Goal: Check status: Check status

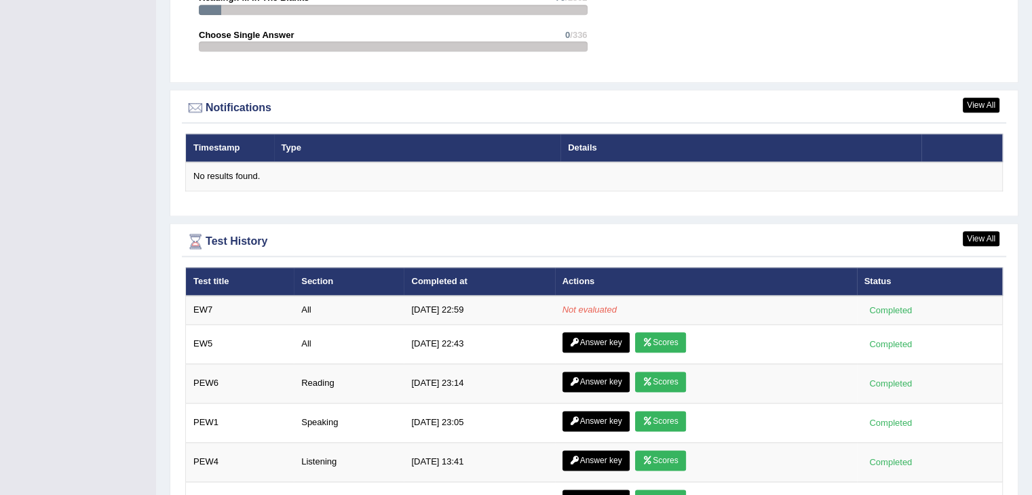
scroll to position [1597, 0]
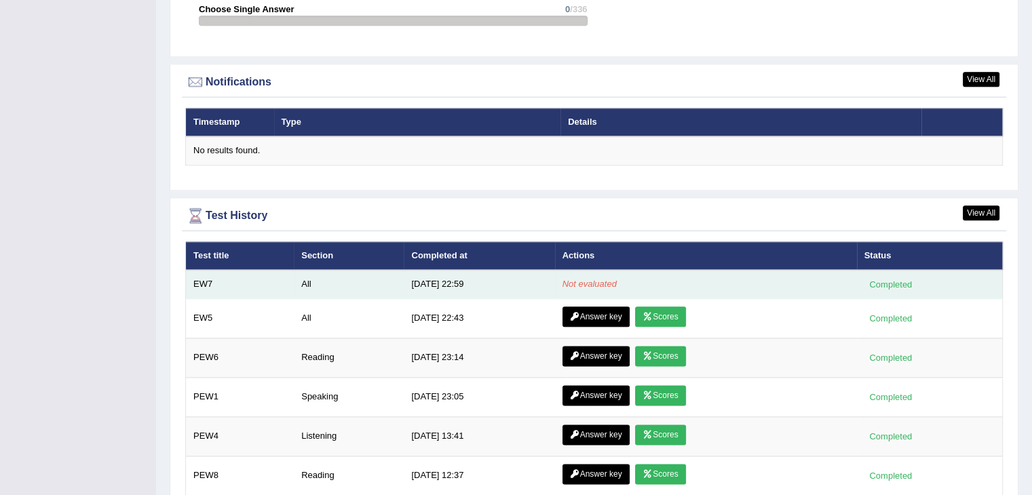
click at [817, 287] on td "Not evaluated" at bounding box center [706, 284] width 302 height 28
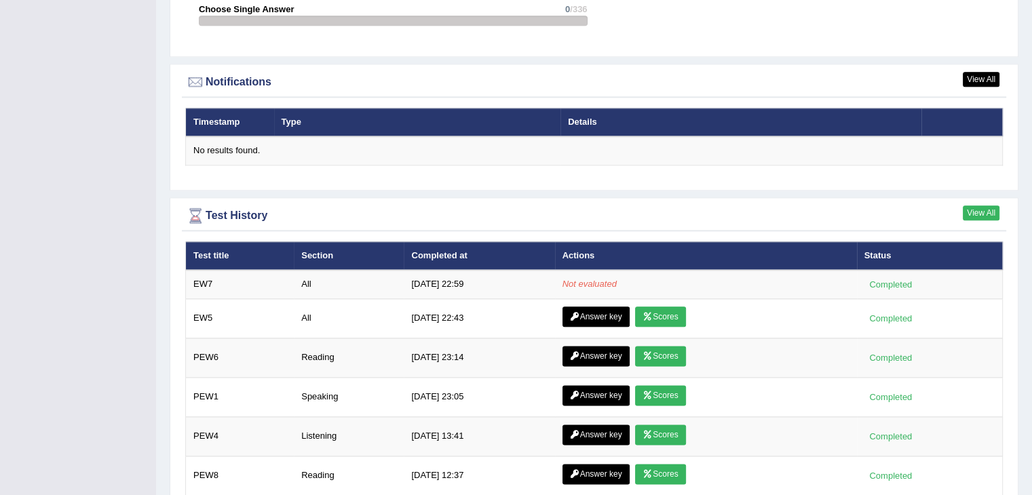
click at [994, 206] on link "View All" at bounding box center [980, 213] width 37 height 15
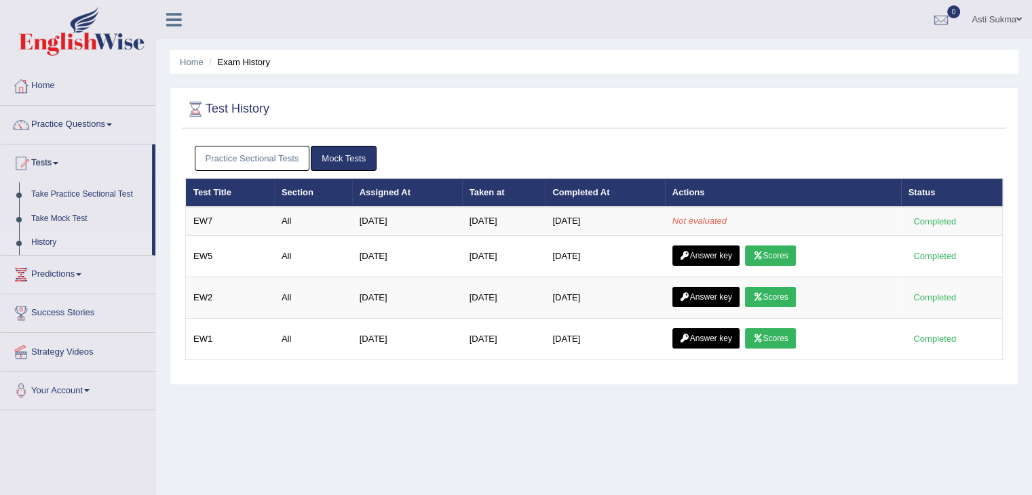
click at [904, 437] on div "Home Exam History Test History Practice Sectional Tests Mock Tests Test Title S…" at bounding box center [594, 339] width 876 height 678
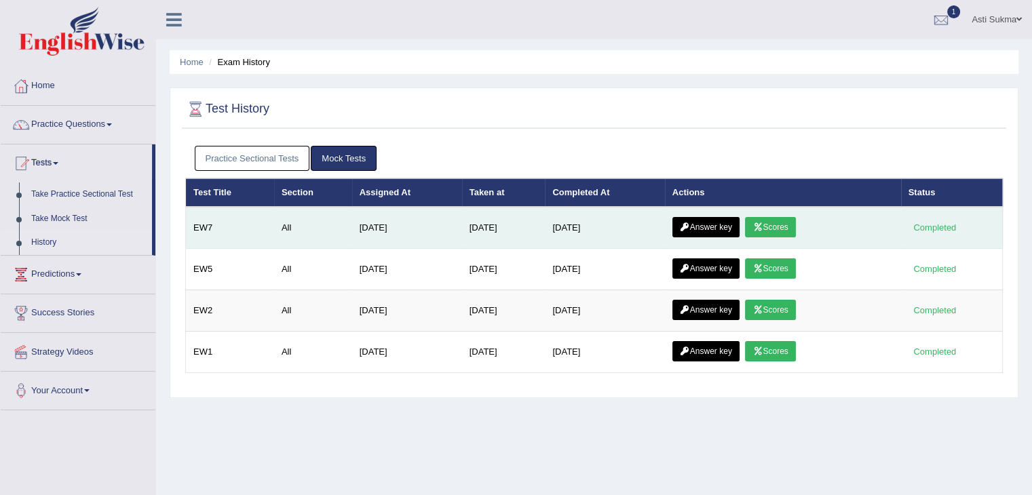
click at [790, 228] on link "Scores" at bounding box center [770, 227] width 50 height 20
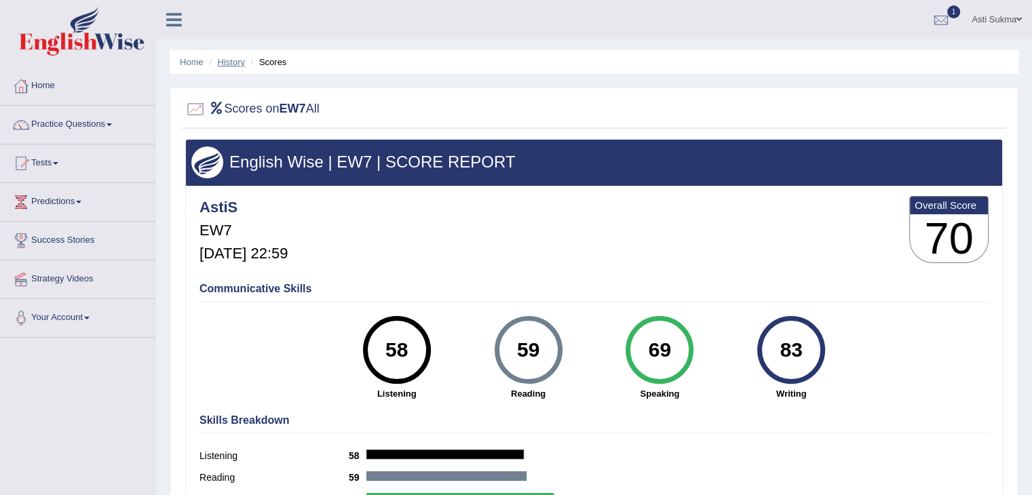
click at [235, 63] on link "History" at bounding box center [231, 62] width 27 height 10
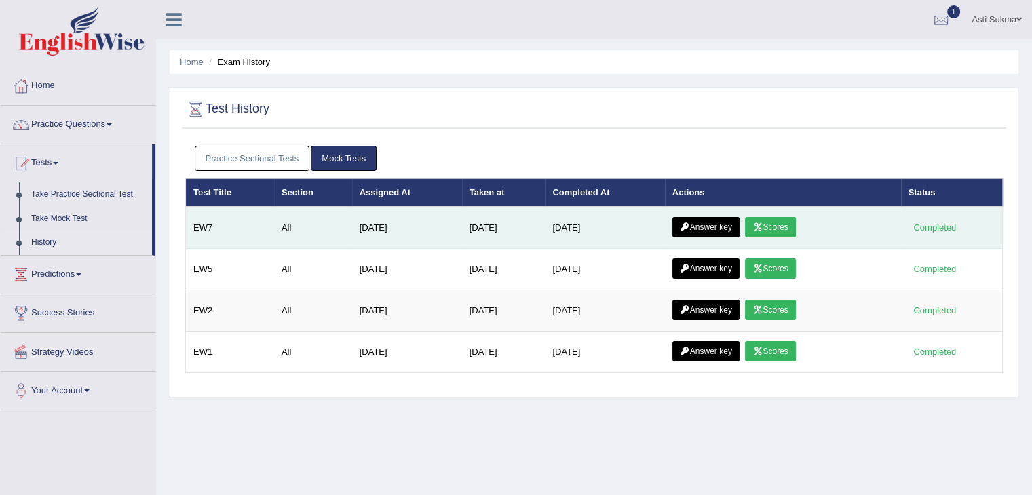
click at [708, 229] on link "Answer key" at bounding box center [705, 227] width 67 height 20
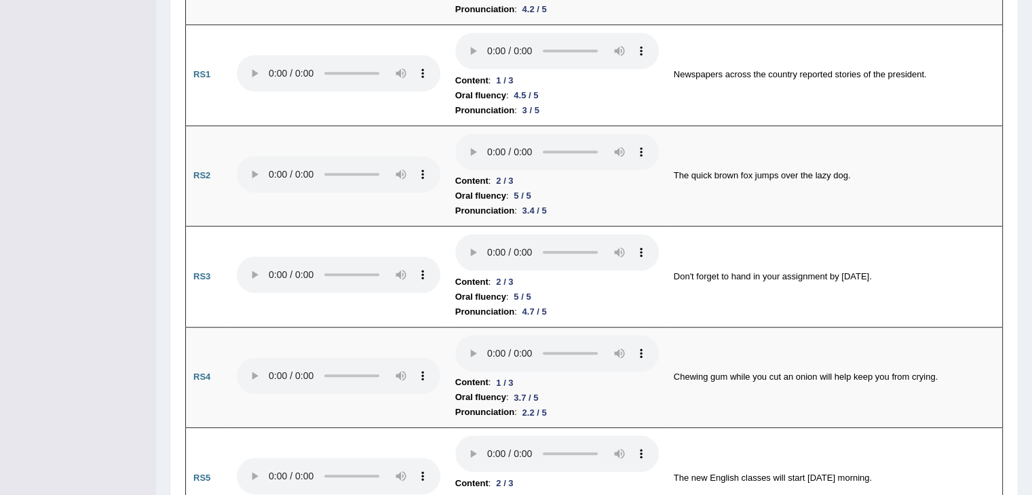
scroll to position [880, 0]
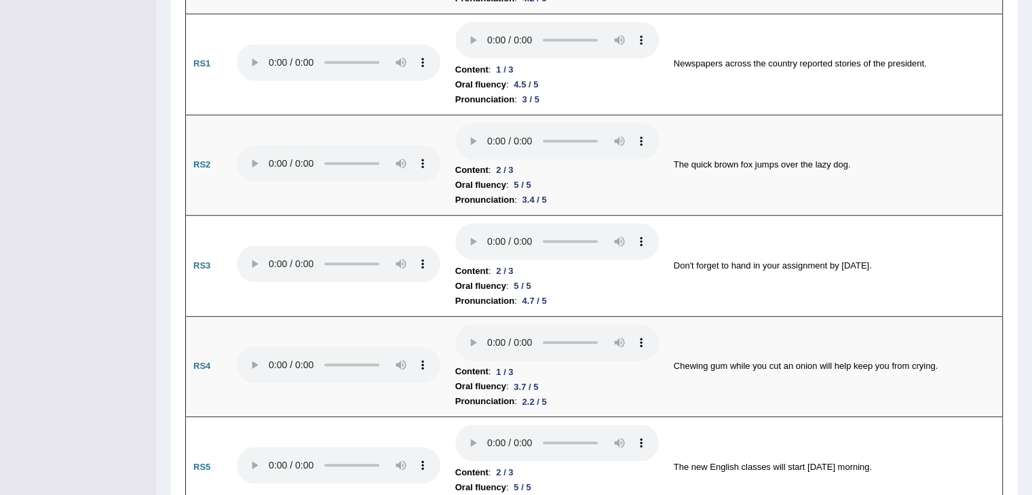
drag, startPoint x: 1037, startPoint y: 47, endPoint x: 1036, endPoint y: 138, distance: 90.2
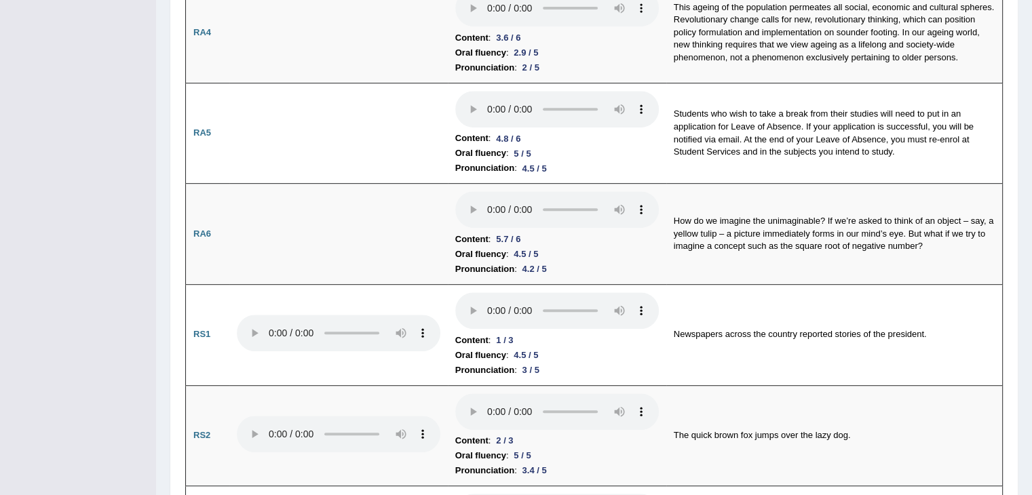
scroll to position [0, 0]
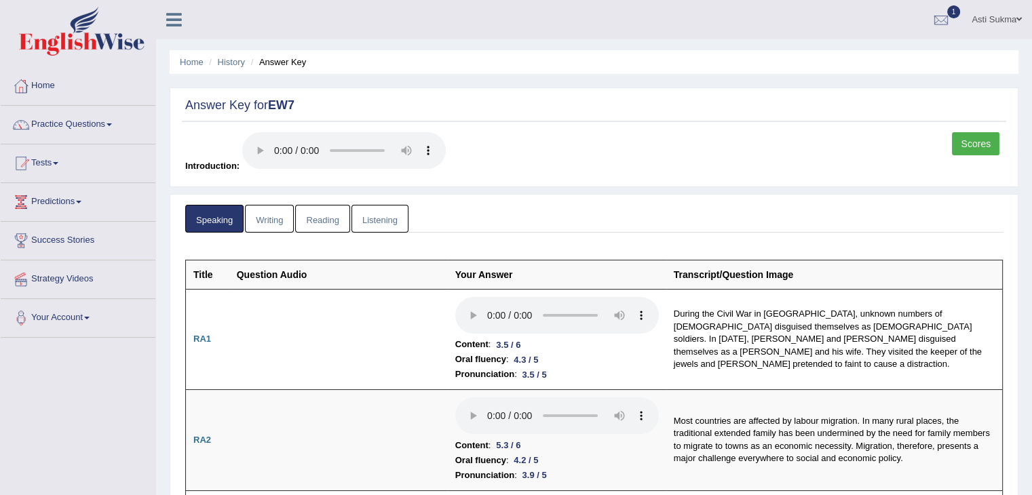
click at [263, 219] on link "Writing" at bounding box center [269, 219] width 49 height 28
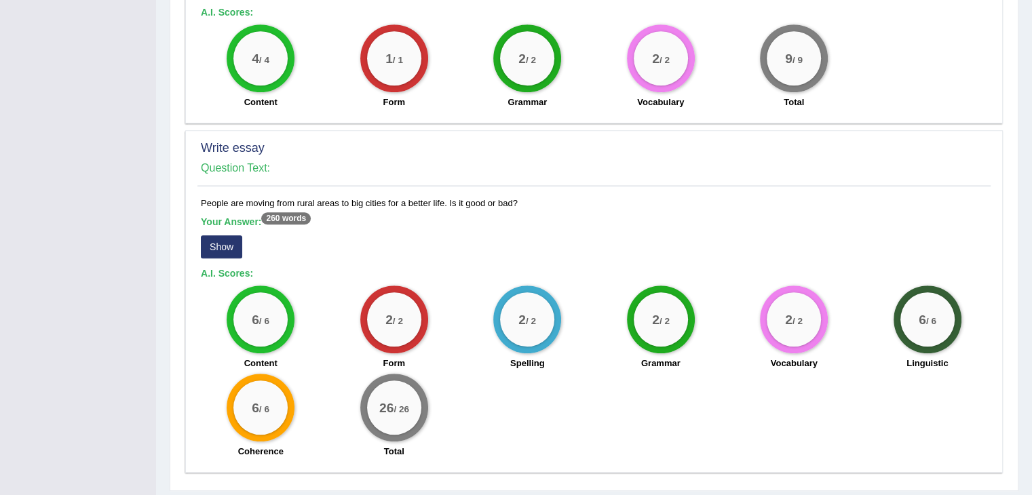
scroll to position [1104, 0]
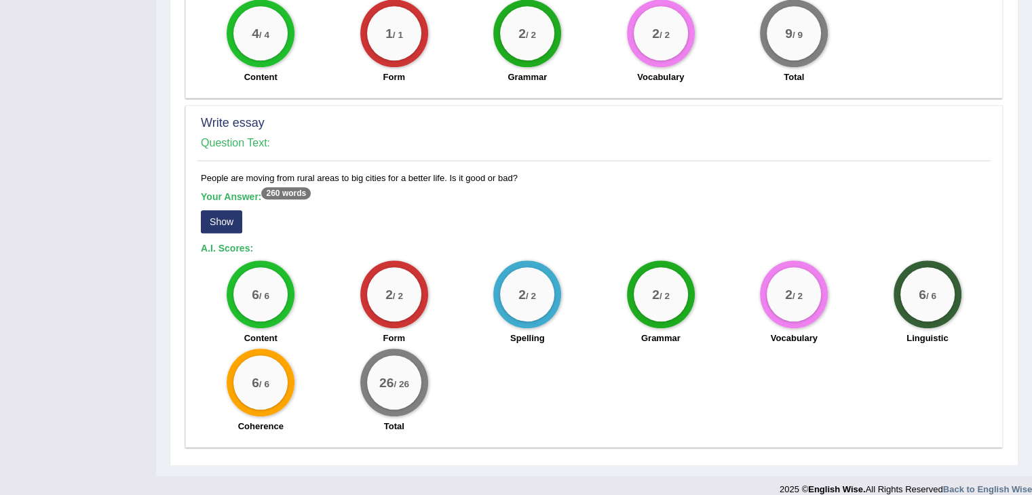
click at [220, 218] on div "Your Answer: 260 words Show" at bounding box center [594, 213] width 786 height 45
click at [225, 210] on button "Show" at bounding box center [221, 221] width 41 height 23
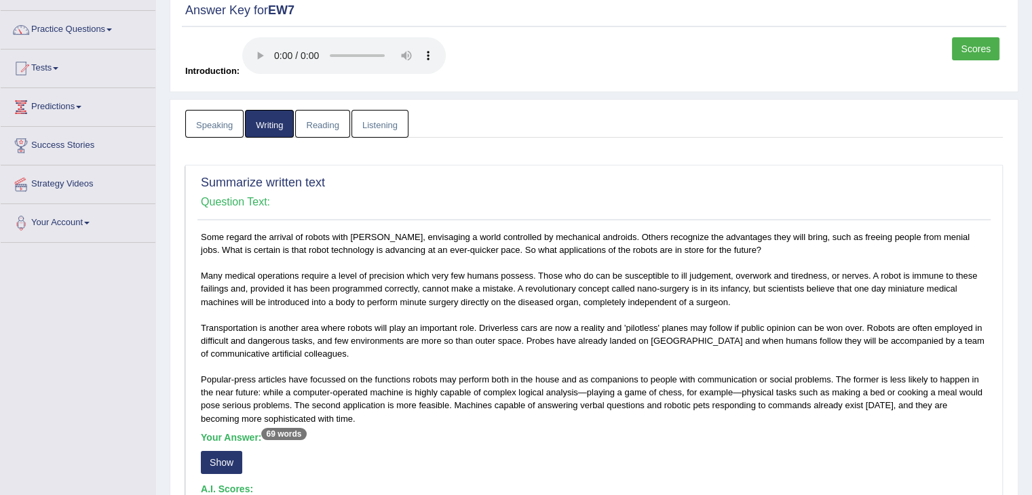
scroll to position [0, 0]
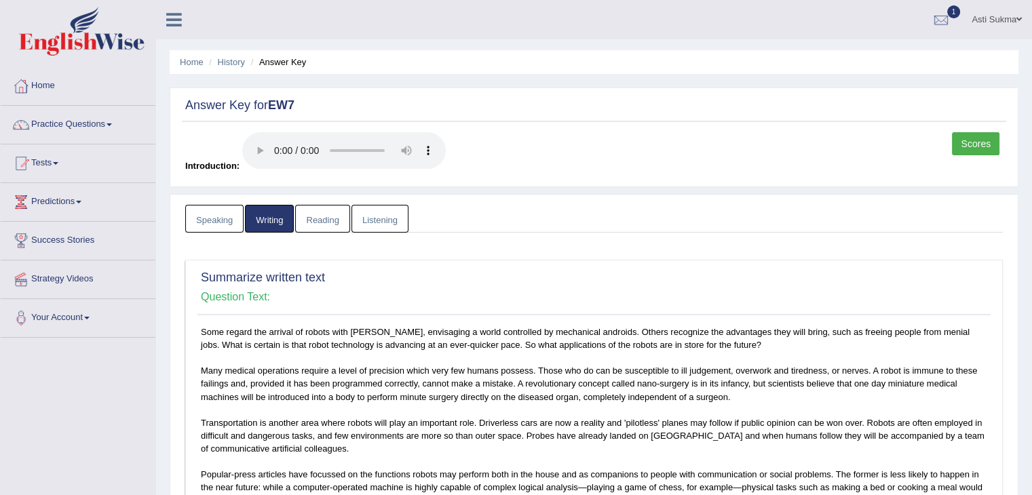
click at [324, 229] on link "Reading" at bounding box center [322, 219] width 54 height 28
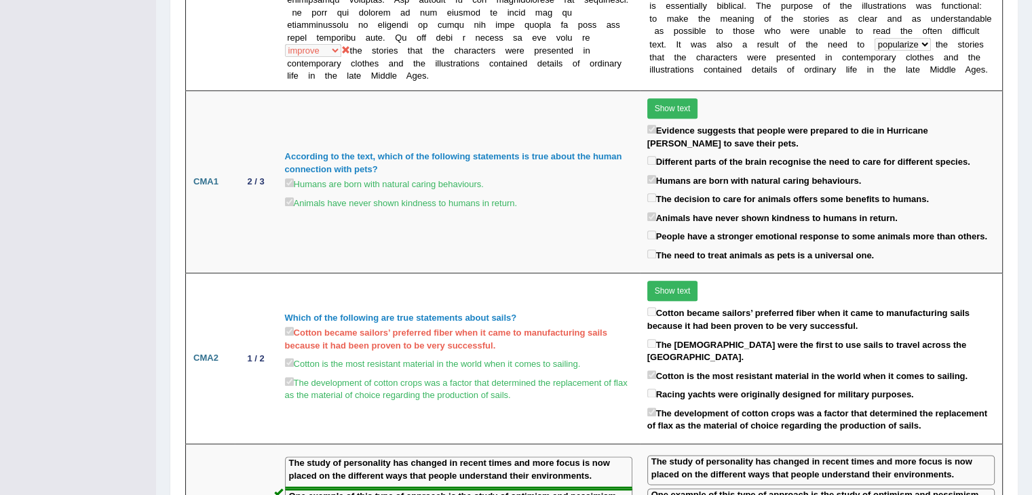
scroll to position [1605, 0]
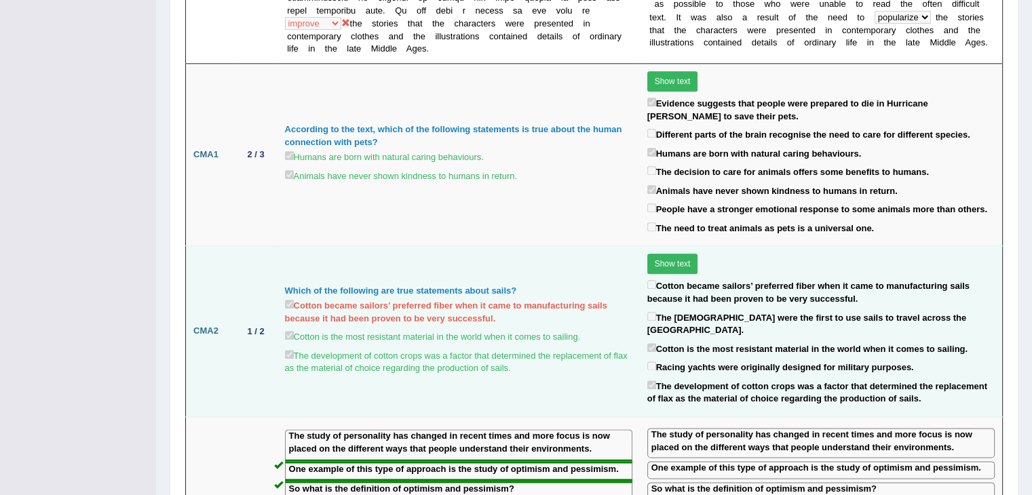
click at [554, 297] on label "Cotton became sailors’ preferred fiber when it came to manufacturing sails beca…" at bounding box center [458, 311] width 347 height 28
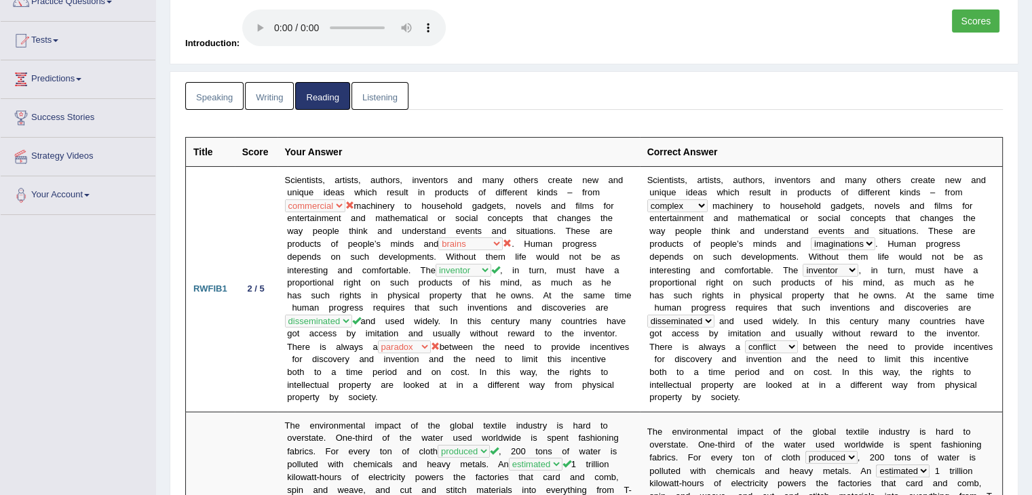
scroll to position [0, 0]
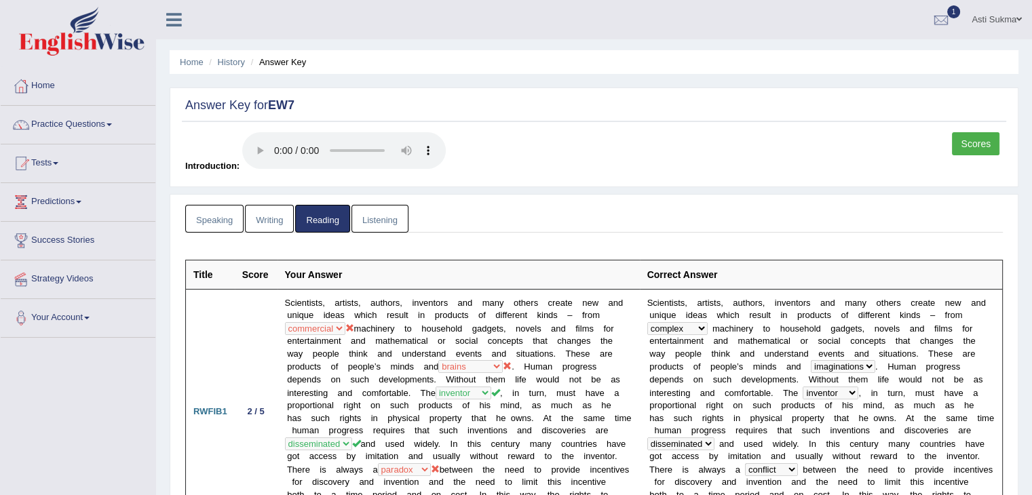
click at [383, 222] on link "Listening" at bounding box center [379, 219] width 57 height 28
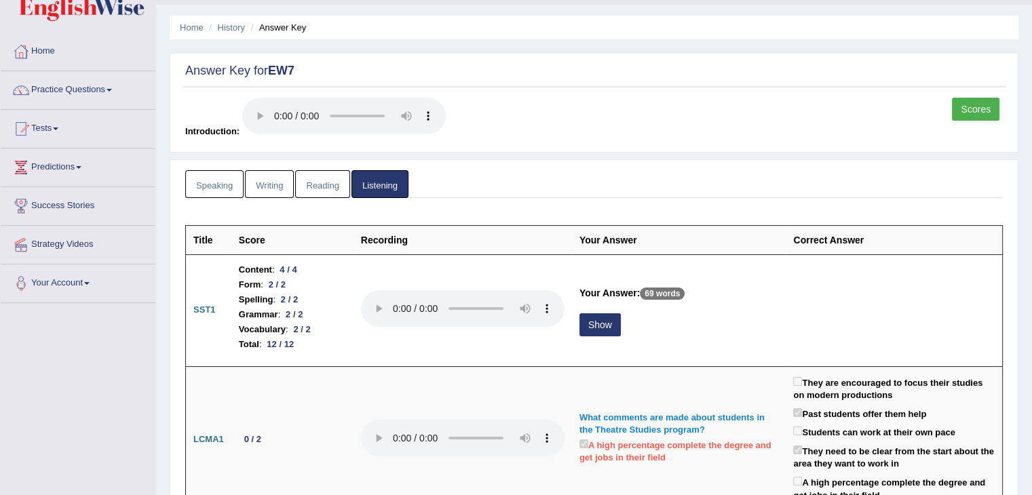
scroll to position [87, 0]
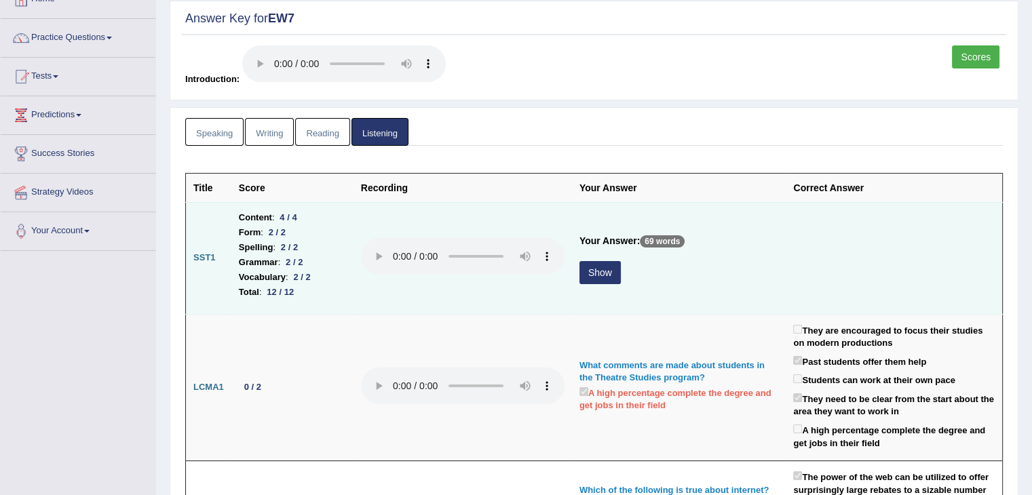
click at [604, 275] on button "Show" at bounding box center [599, 272] width 41 height 23
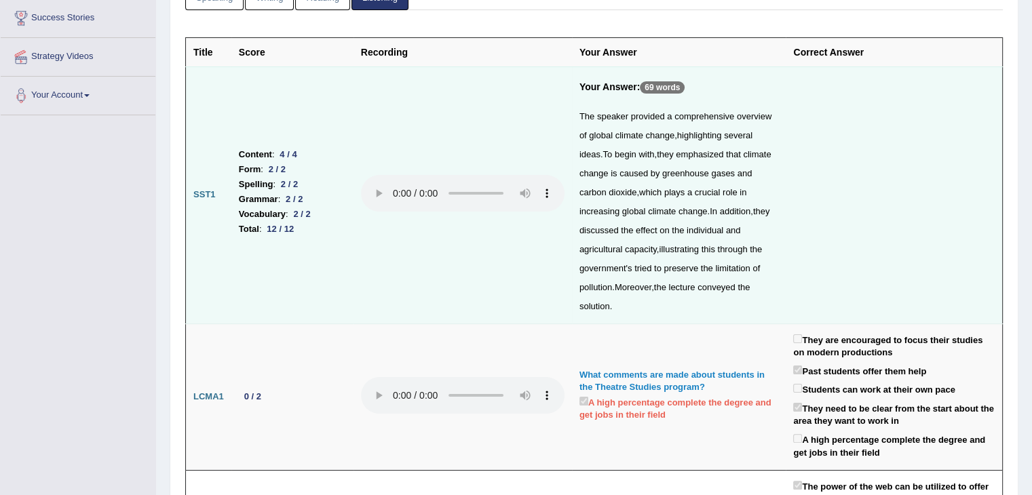
scroll to position [0, 0]
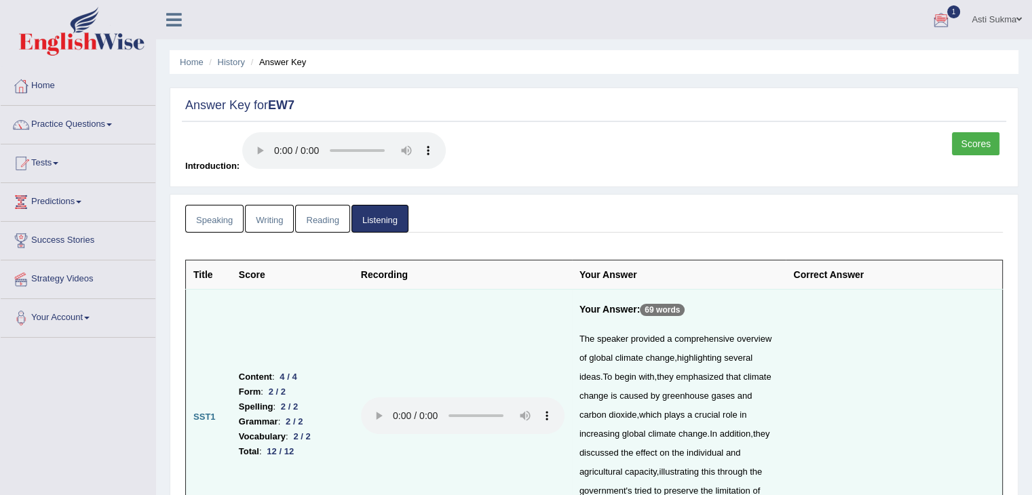
click at [966, 144] on link "Scores" at bounding box center [975, 143] width 47 height 23
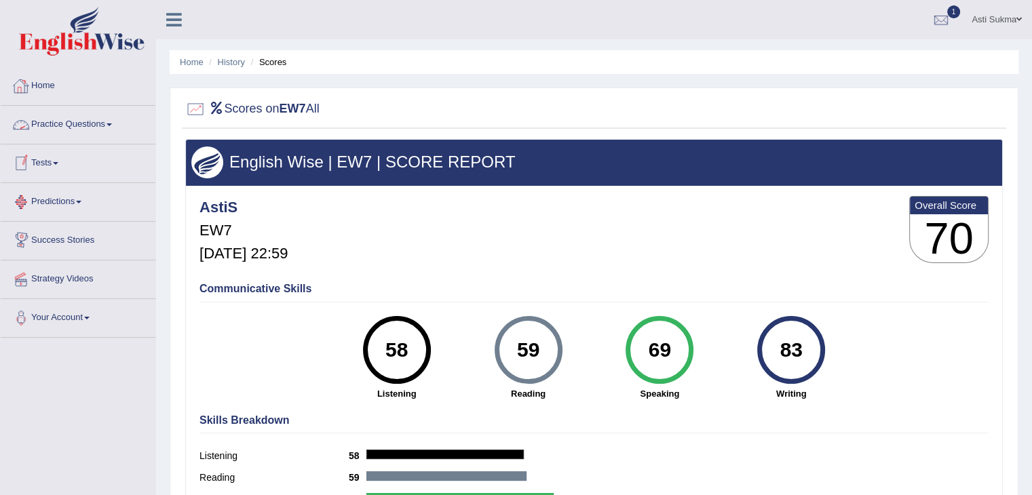
click at [45, 85] on link "Home" at bounding box center [78, 84] width 155 height 34
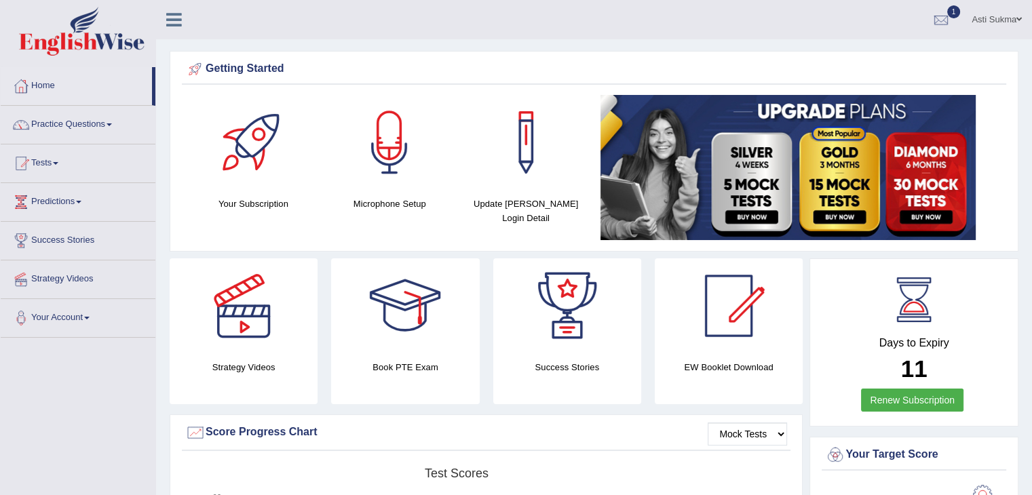
drag, startPoint x: 1041, startPoint y: 93, endPoint x: 1041, endPoint y: 69, distance: 24.4
click at [1031, 69] on html "Toggle navigation Home Practice Questions Speaking Practice Read Aloud Repeat S…" at bounding box center [516, 247] width 1032 height 495
click at [933, 16] on div at bounding box center [941, 20] width 20 height 20
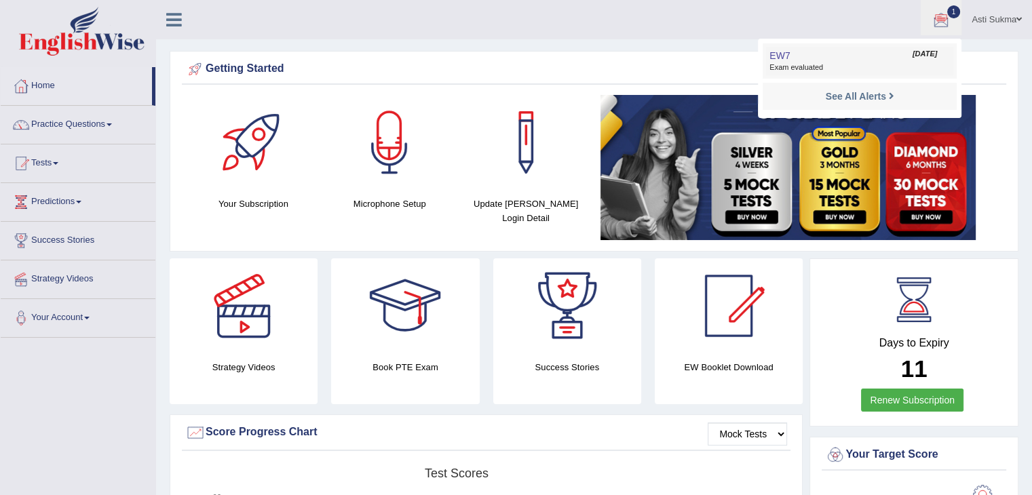
click at [888, 56] on link "EW7 Oct 7, 2025 Exam evaluated" at bounding box center [859, 61] width 187 height 28
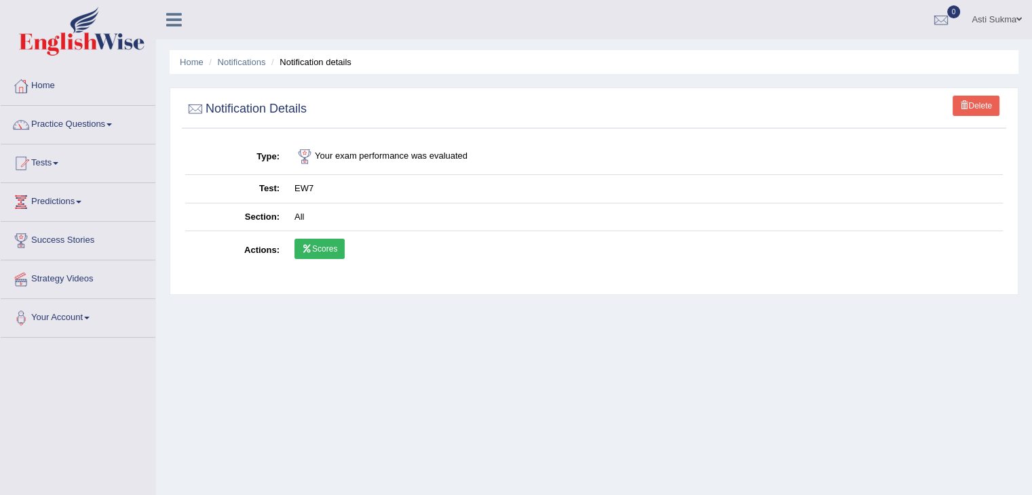
click at [332, 245] on link "Scores" at bounding box center [319, 249] width 50 height 20
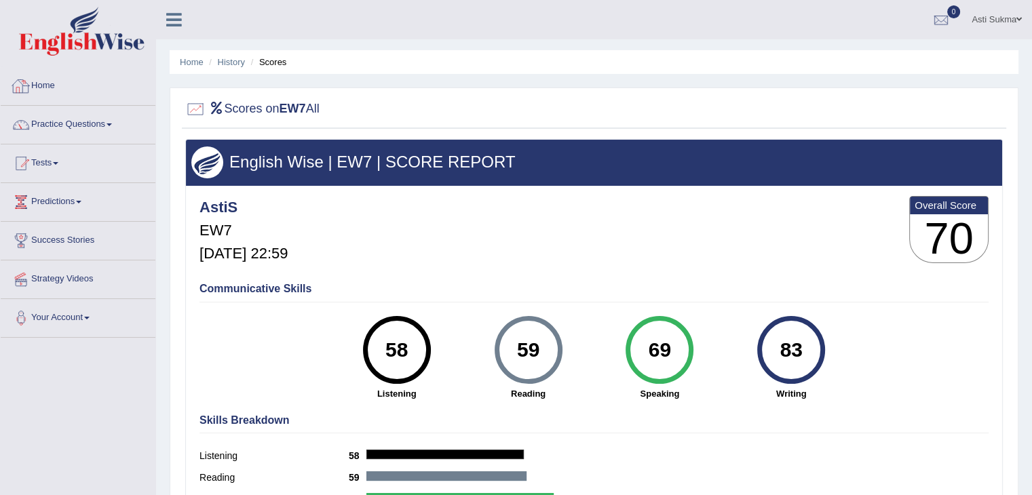
click at [64, 87] on link "Home" at bounding box center [78, 84] width 155 height 34
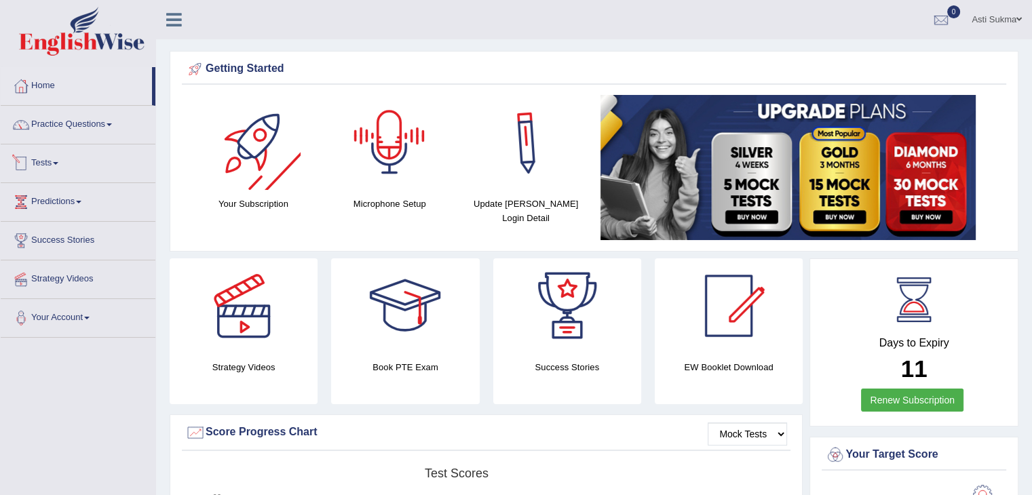
click at [57, 177] on link "Tests" at bounding box center [78, 161] width 155 height 34
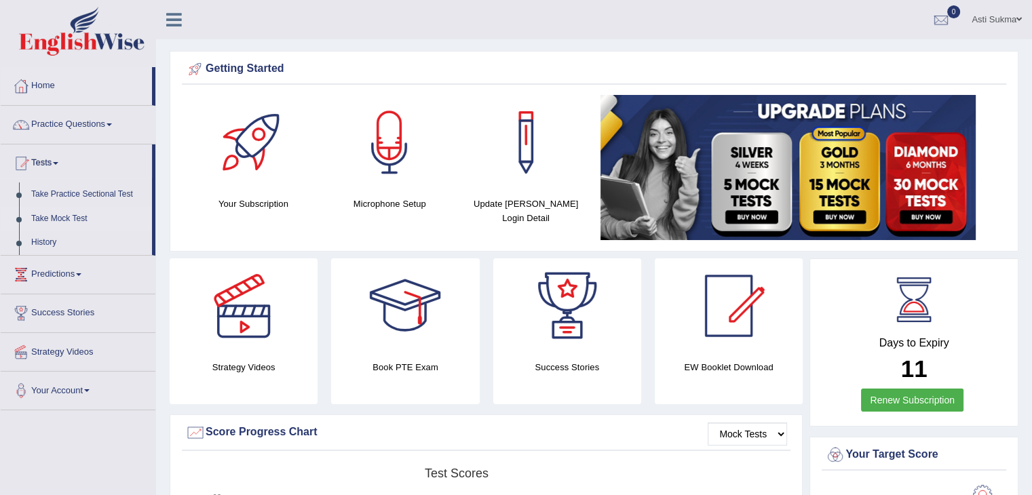
click at [56, 225] on link "Take Mock Test" at bounding box center [88, 219] width 127 height 24
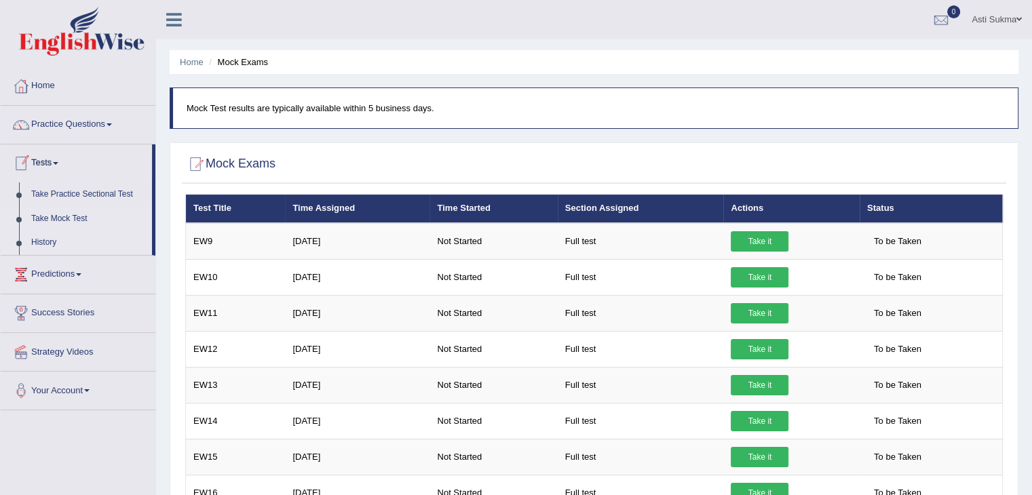
click at [51, 243] on link "History" at bounding box center [88, 243] width 127 height 24
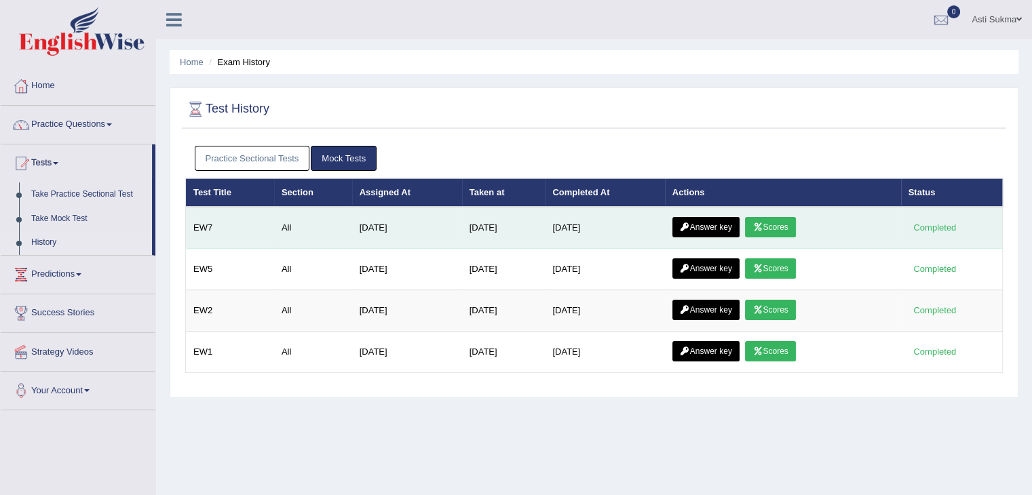
click at [792, 227] on link "Scores" at bounding box center [770, 227] width 50 height 20
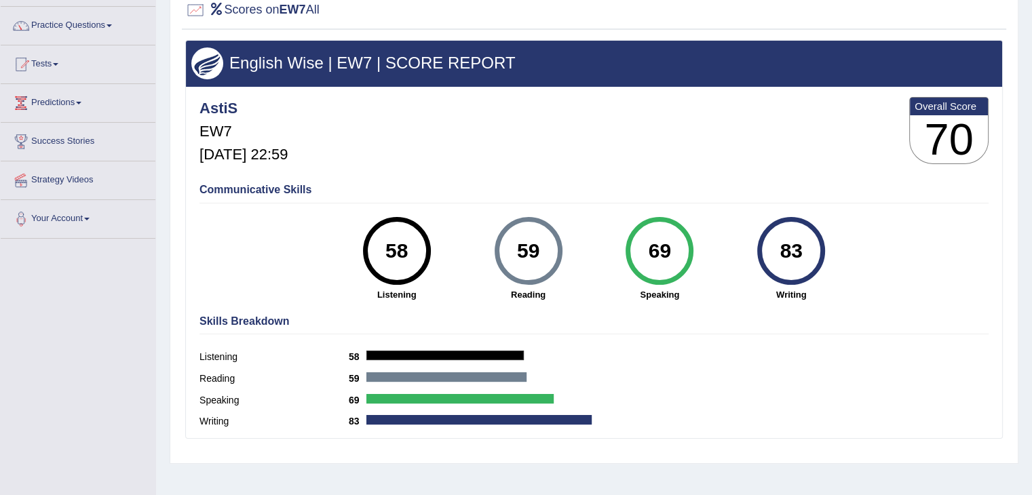
scroll to position [75, 0]
